Goal: Task Accomplishment & Management: Manage account settings

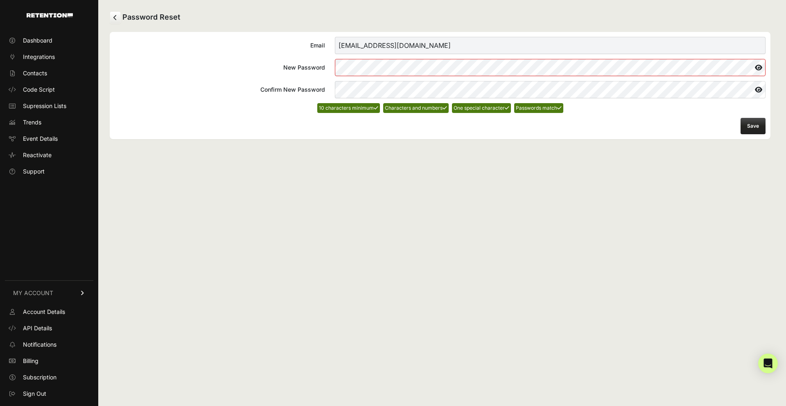
click at [399, 177] on div "Password Reset Email bryce@elliptigo.com New Password Confirm New Password 10 c…" at bounding box center [439, 203] width 683 height 406
click at [750, 126] on button "Save" at bounding box center [752, 126] width 25 height 16
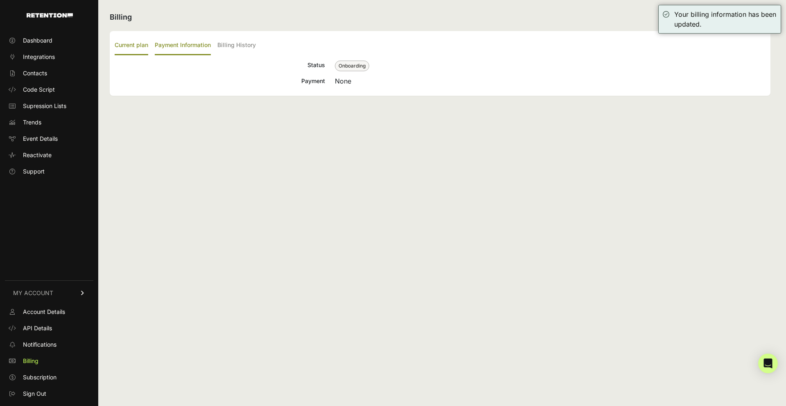
click at [192, 42] on label "Payment Information" at bounding box center [183, 45] width 56 height 19
click at [0, 0] on input "Payment Information" at bounding box center [0, 0] width 0 height 0
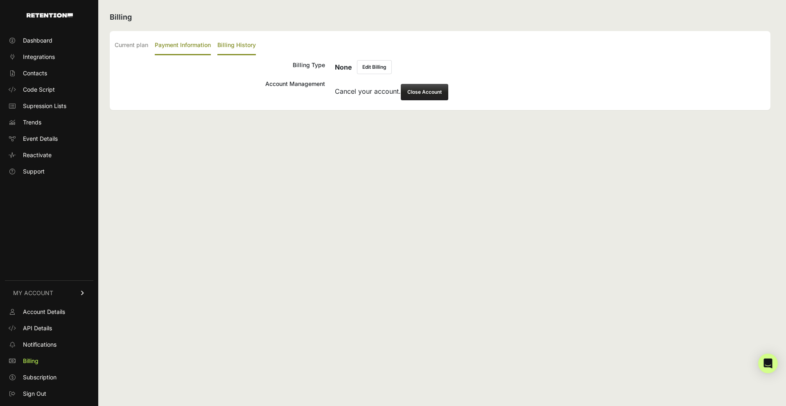
click at [238, 46] on label "Billing History" at bounding box center [236, 45] width 38 height 19
click at [0, 0] on input "Billing History" at bounding box center [0, 0] width 0 height 0
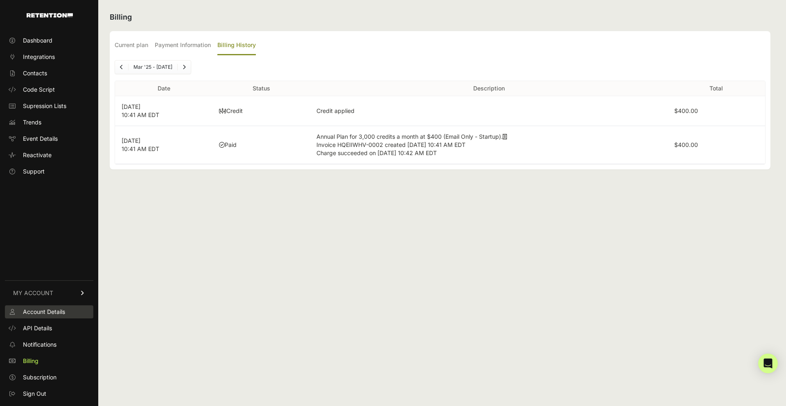
click at [52, 310] on span "Account Details" at bounding box center [44, 312] width 42 height 8
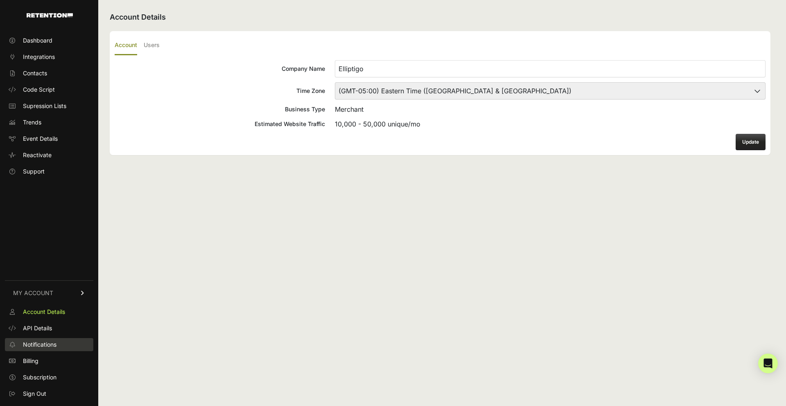
click at [51, 348] on span "Notifications" at bounding box center [40, 344] width 34 height 8
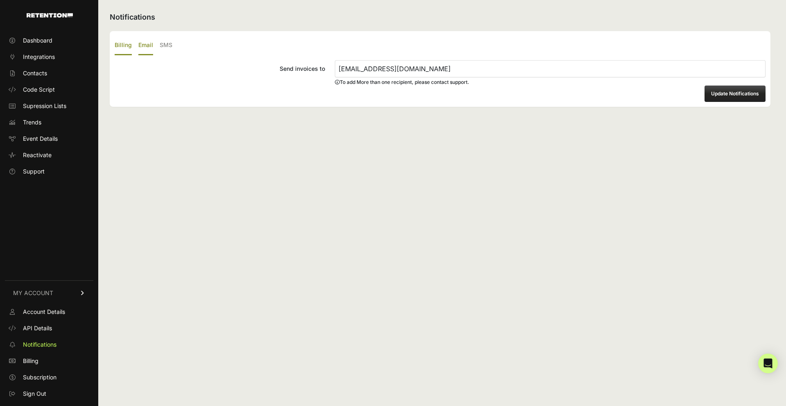
click at [147, 44] on label "Email" at bounding box center [145, 45] width 15 height 19
click at [0, 0] on input "Email" at bounding box center [0, 0] width 0 height 0
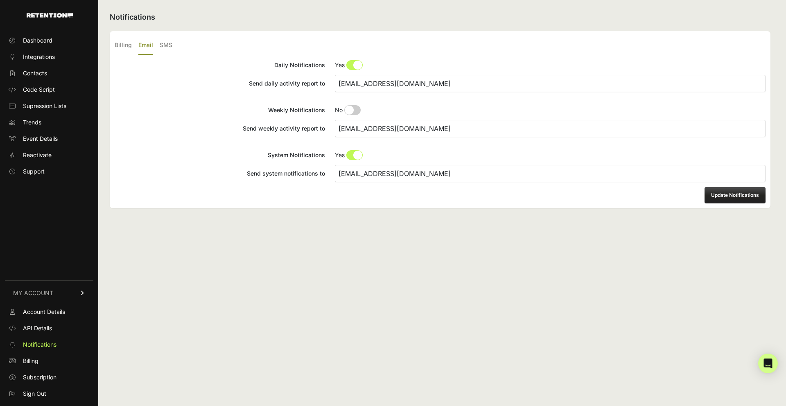
drag, startPoint x: 355, startPoint y: 85, endPoint x: 311, endPoint y: 78, distance: 44.7
click at [311, 78] on label "Send daily activity report to [EMAIL_ADDRESS][DOMAIN_NAME]" at bounding box center [440, 83] width 651 height 17
type input "[EMAIL_ADDRESS][DOMAIN_NAME]"
click at [730, 196] on button "Update Notifications" at bounding box center [734, 195] width 61 height 16
drag, startPoint x: 355, startPoint y: 174, endPoint x: 320, endPoint y: 173, distance: 34.4
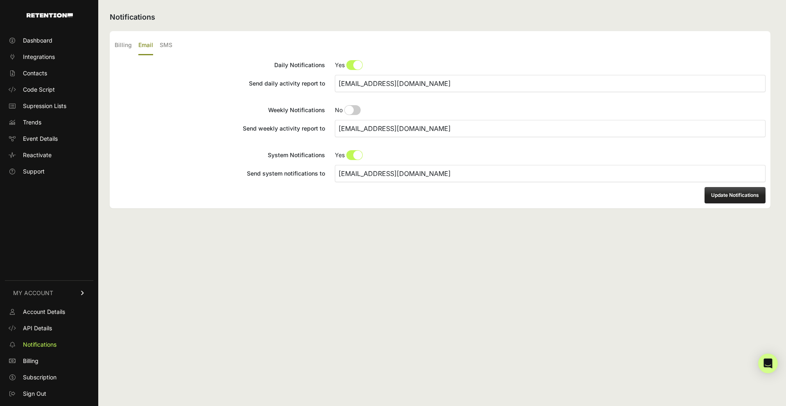
click at [320, 173] on label "Send system notifications to [EMAIL_ADDRESS][DOMAIN_NAME]" at bounding box center [440, 173] width 651 height 17
type input "[EMAIL_ADDRESS][DOMAIN_NAME]"
click at [737, 193] on button "Update Notifications" at bounding box center [734, 195] width 61 height 16
click at [59, 43] on link "Dashboard" at bounding box center [49, 40] width 88 height 13
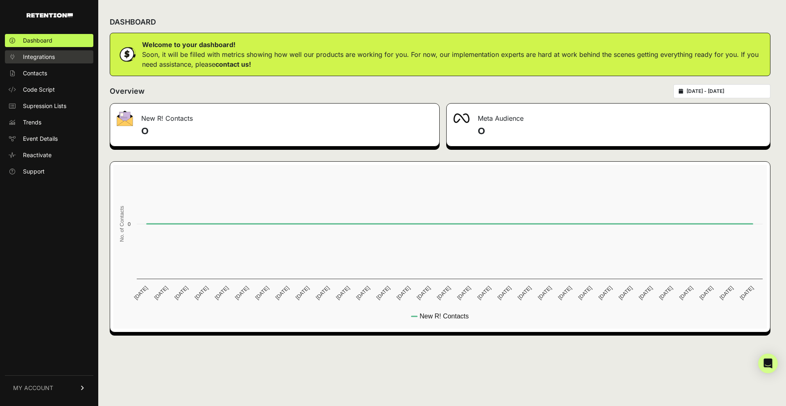
click at [50, 56] on span "Integrations" at bounding box center [39, 57] width 32 height 8
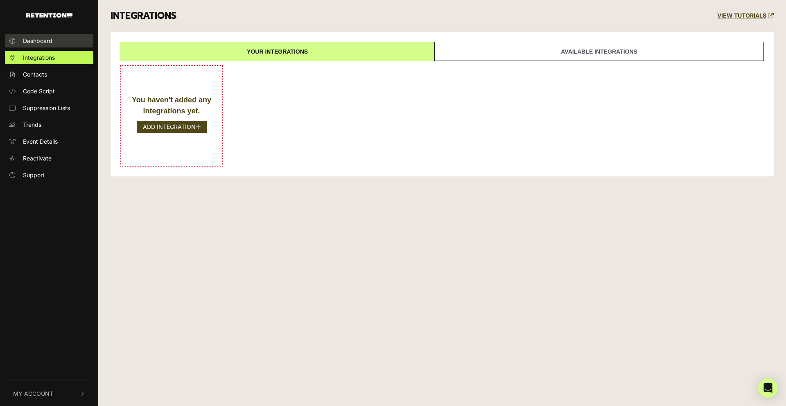
click at [45, 36] on span "Dashboard" at bounding box center [37, 40] width 29 height 9
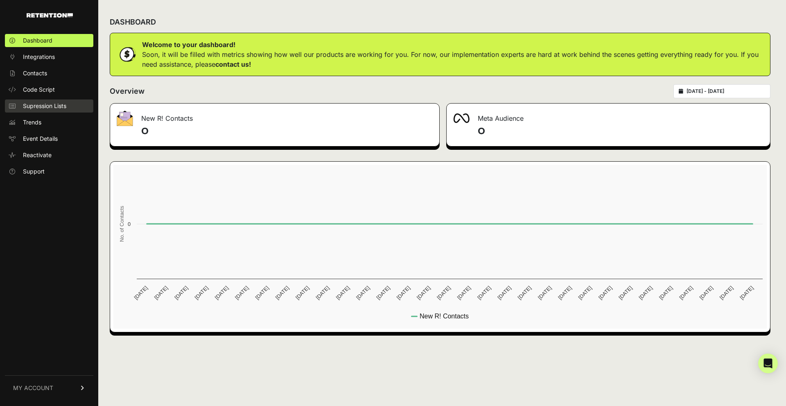
click at [62, 105] on span "Supression Lists" at bounding box center [44, 106] width 43 height 8
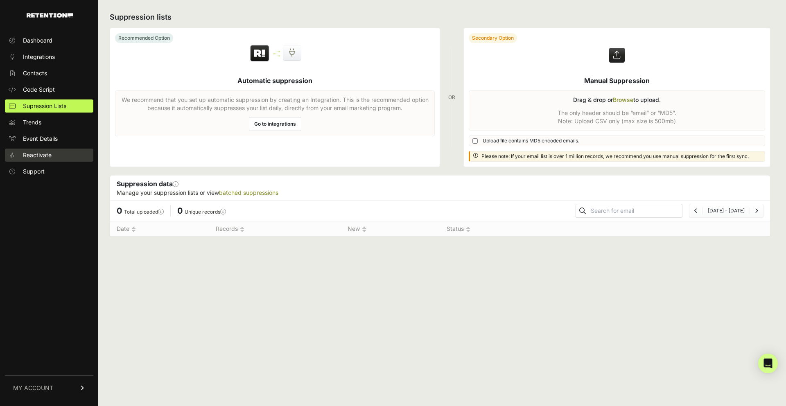
click at [41, 157] on span "Reactivate" at bounding box center [37, 155] width 29 height 8
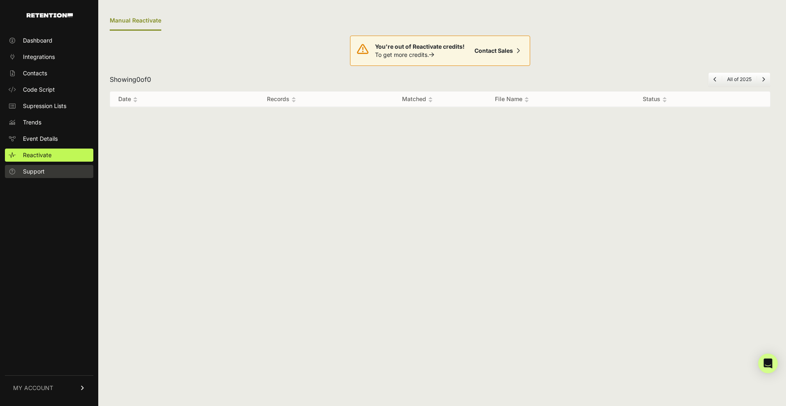
click at [40, 174] on span "Support" at bounding box center [34, 171] width 22 height 8
